Goal: Information Seeking & Learning: Learn about a topic

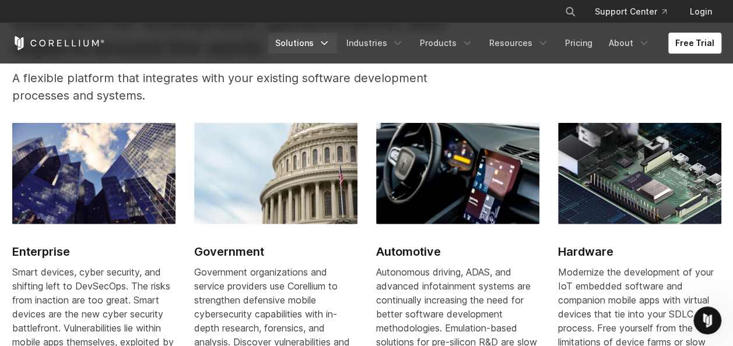
click at [310, 41] on link "Solutions" at bounding box center [302, 43] width 69 height 21
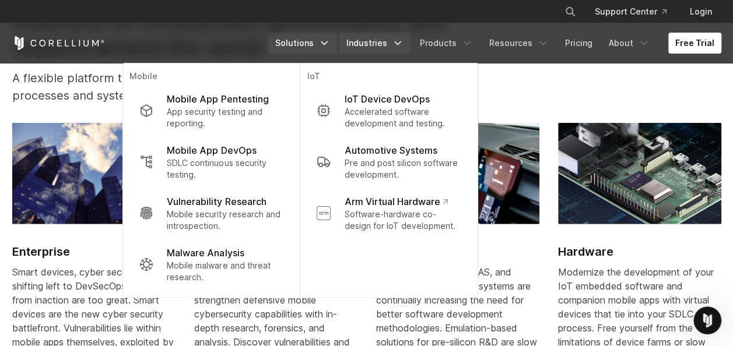
click at [368, 37] on link "Industries" at bounding box center [374, 43] width 71 height 21
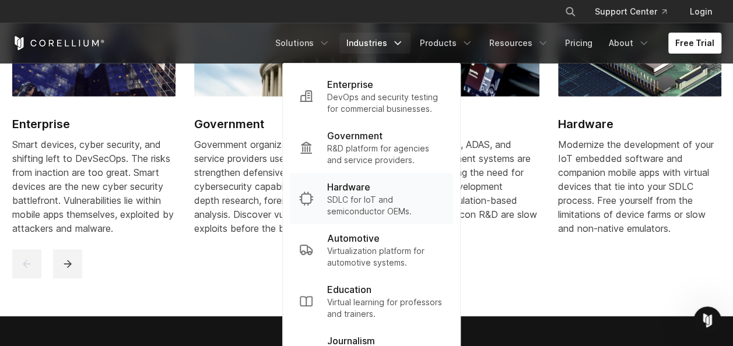
scroll to position [1165, 0]
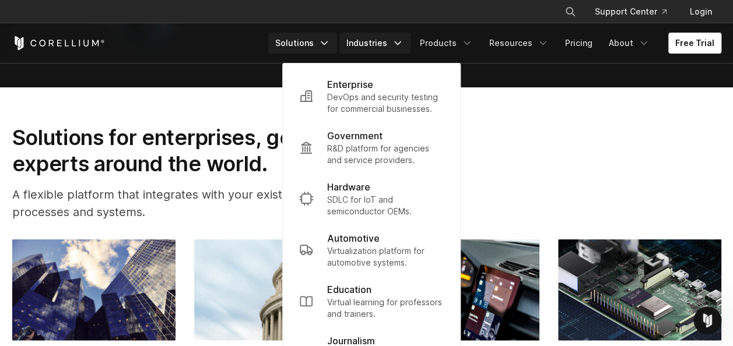
click at [293, 48] on link "Solutions" at bounding box center [302, 43] width 69 height 21
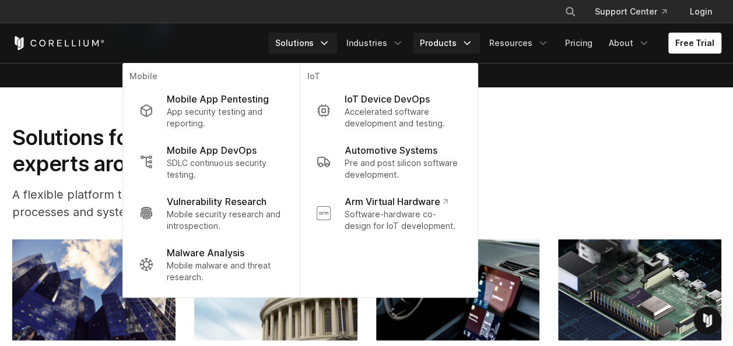
click at [455, 37] on link "Products" at bounding box center [446, 43] width 67 height 21
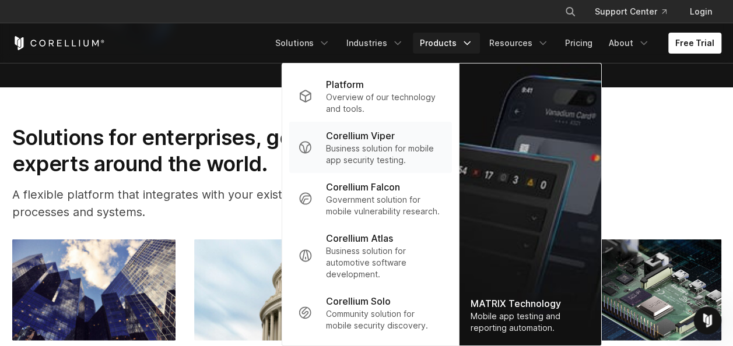
click at [385, 143] on p "Business solution for mobile app security testing." at bounding box center [384, 154] width 116 height 23
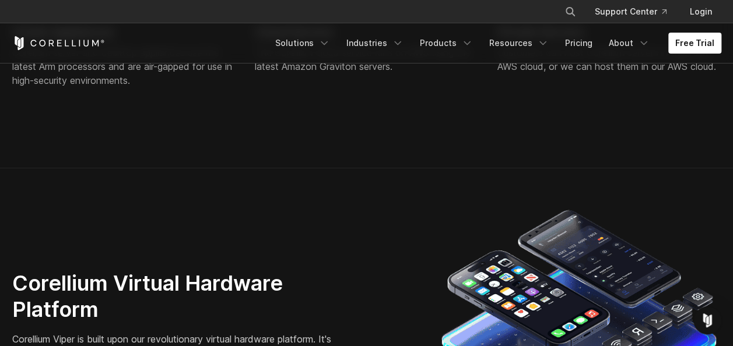
scroll to position [3147, 0]
